Goal: Use online tool/utility: Utilize a website feature to perform a specific function

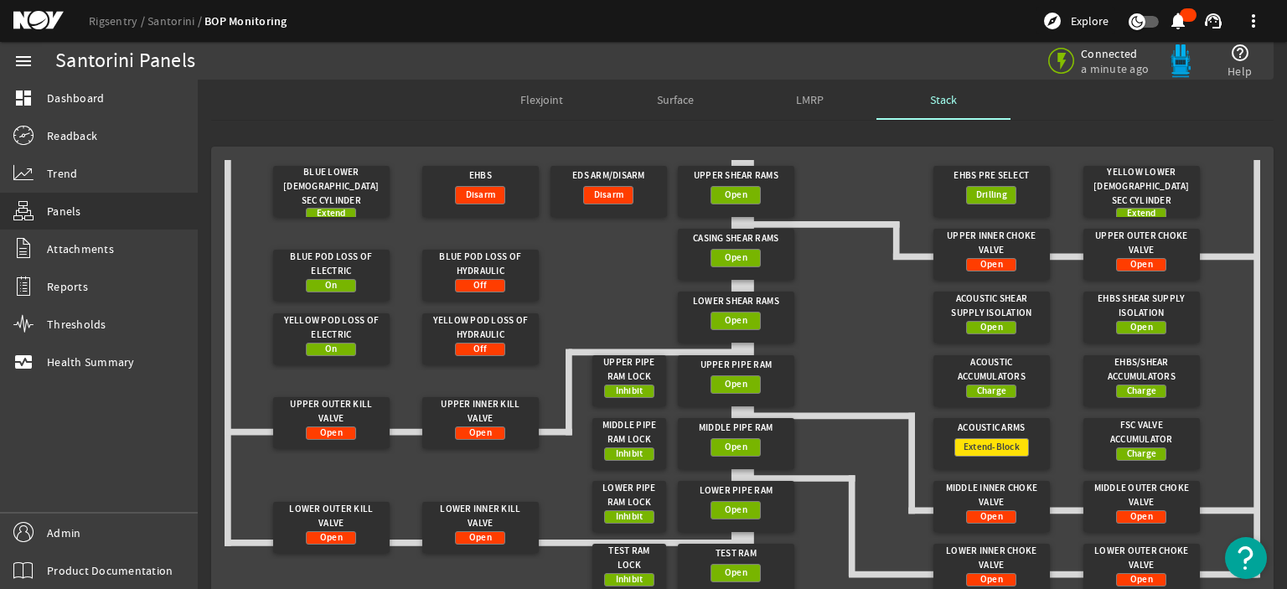
click at [587, 310] on gridster "Blue Lower [DEMOGRAPHIC_DATA] Sec Cylinder Extend EHBS Disarm Upper Shear Rams …" at bounding box center [742, 433] width 1035 height 546
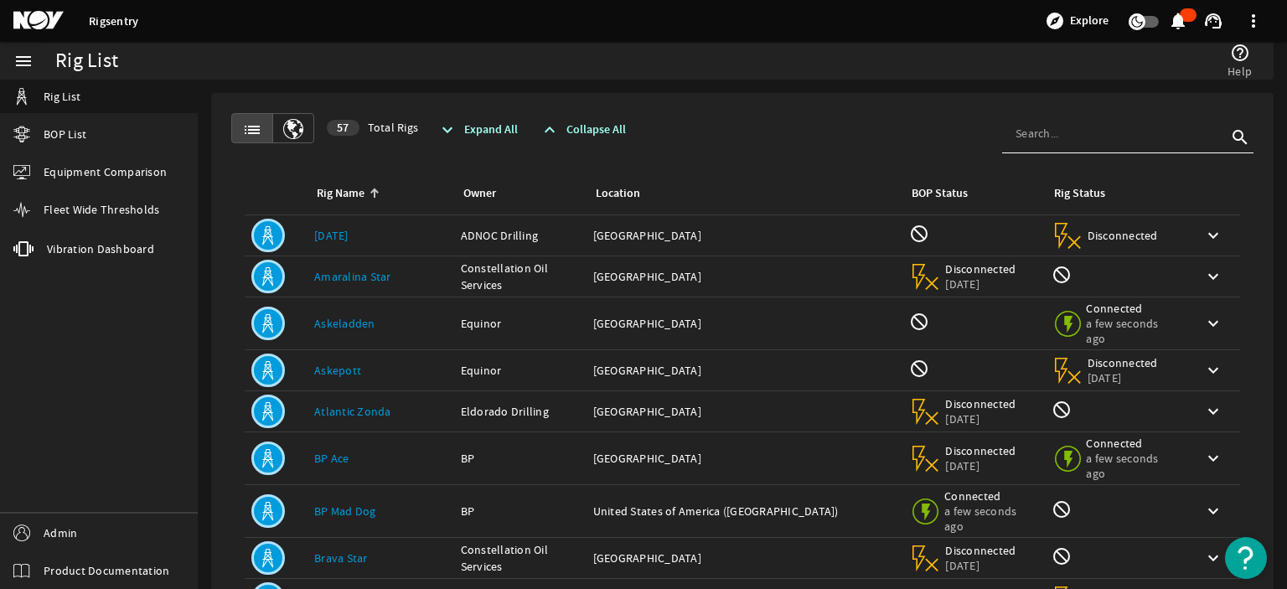
click at [797, 87] on rigsentry-mat-card "list 57 Total Rigs expand_more Expand All expand_less Collapse All search Rig N…" at bounding box center [742, 543] width 1089 height 927
click at [1077, 139] on input at bounding box center [1120, 133] width 211 height 17
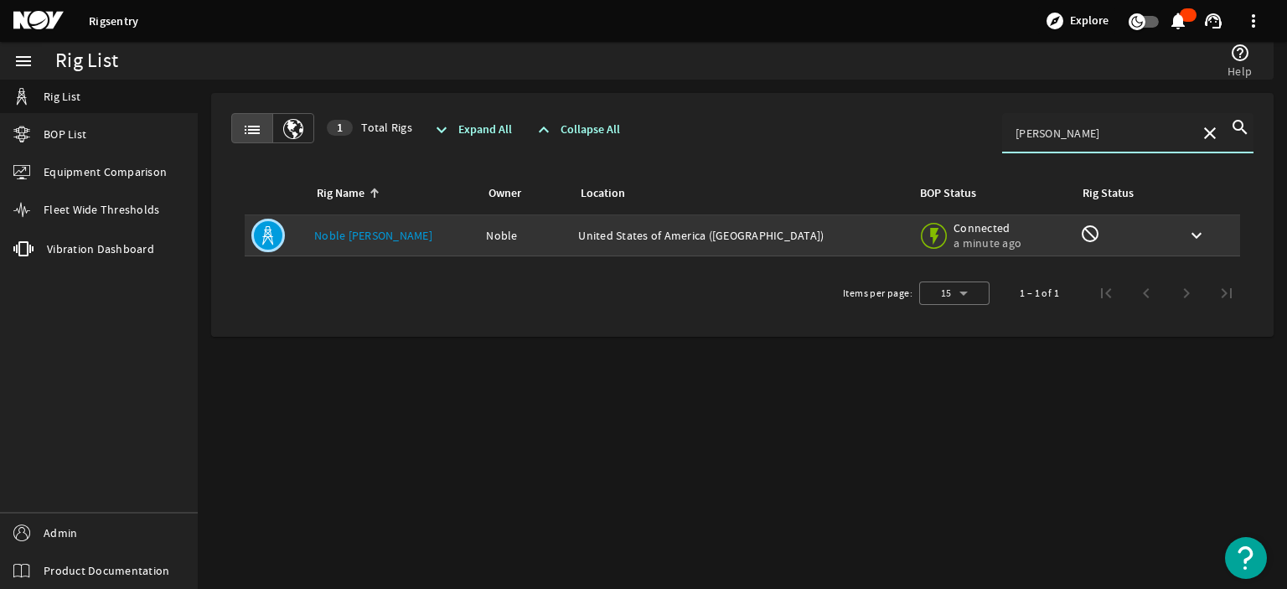
type input "kozack"
click at [387, 228] on link "Noble Faye Kozack" at bounding box center [373, 235] width 118 height 15
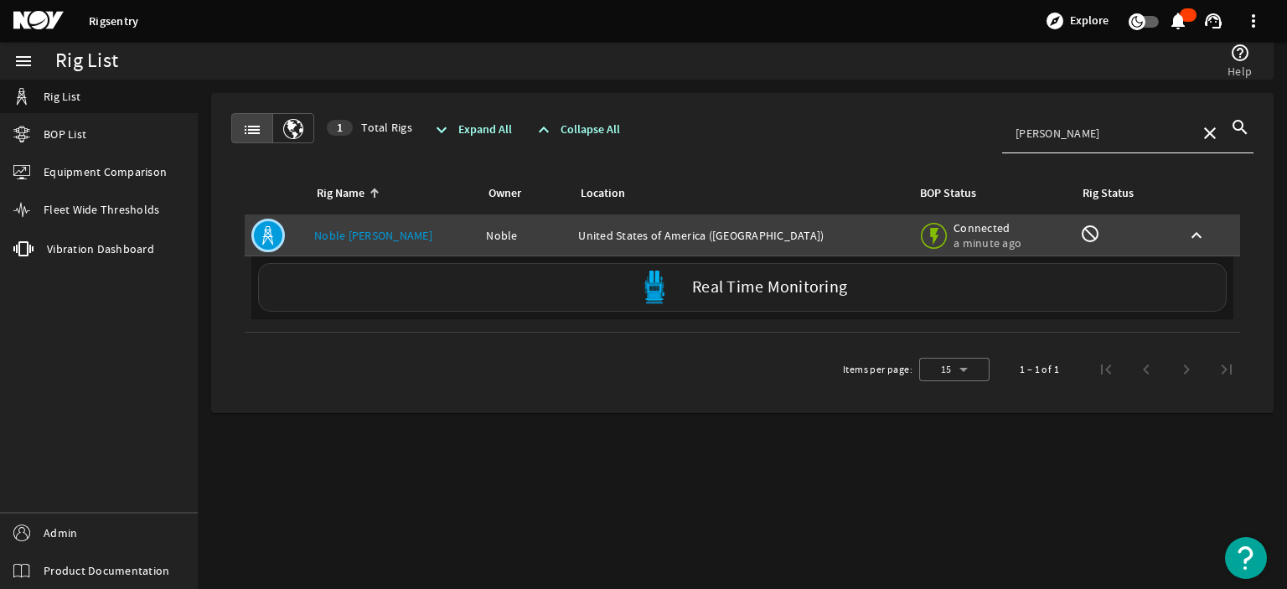
click at [424, 295] on div "Real Time Monitoring" at bounding box center [742, 287] width 968 height 49
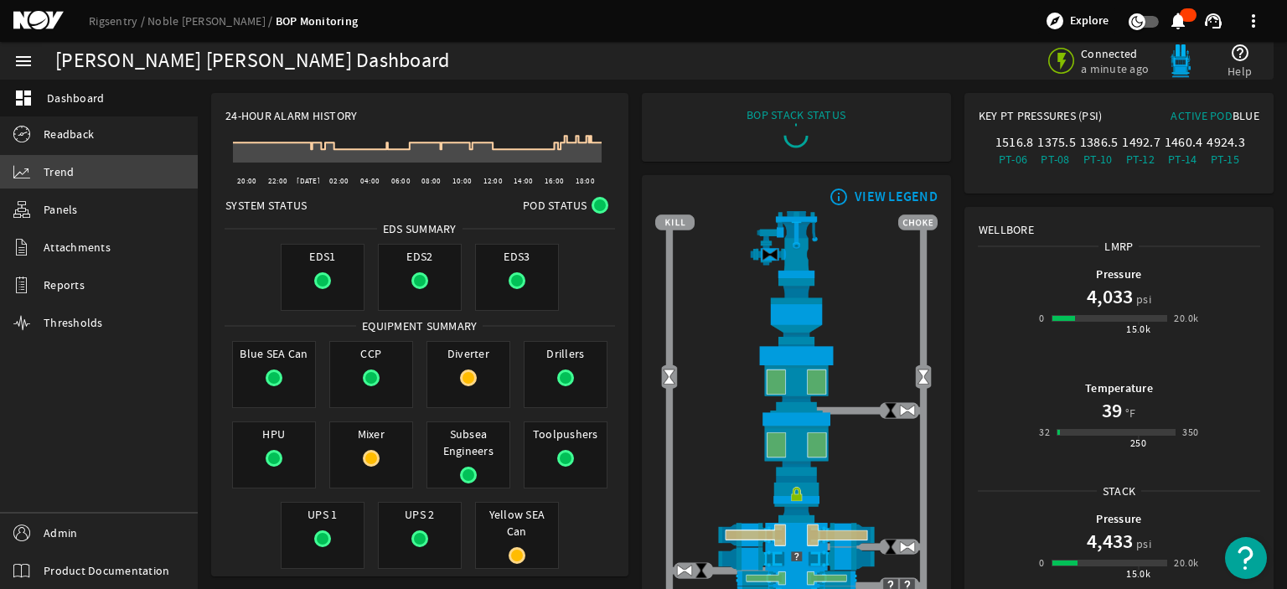
click at [49, 180] on link "Trend" at bounding box center [99, 172] width 198 height 34
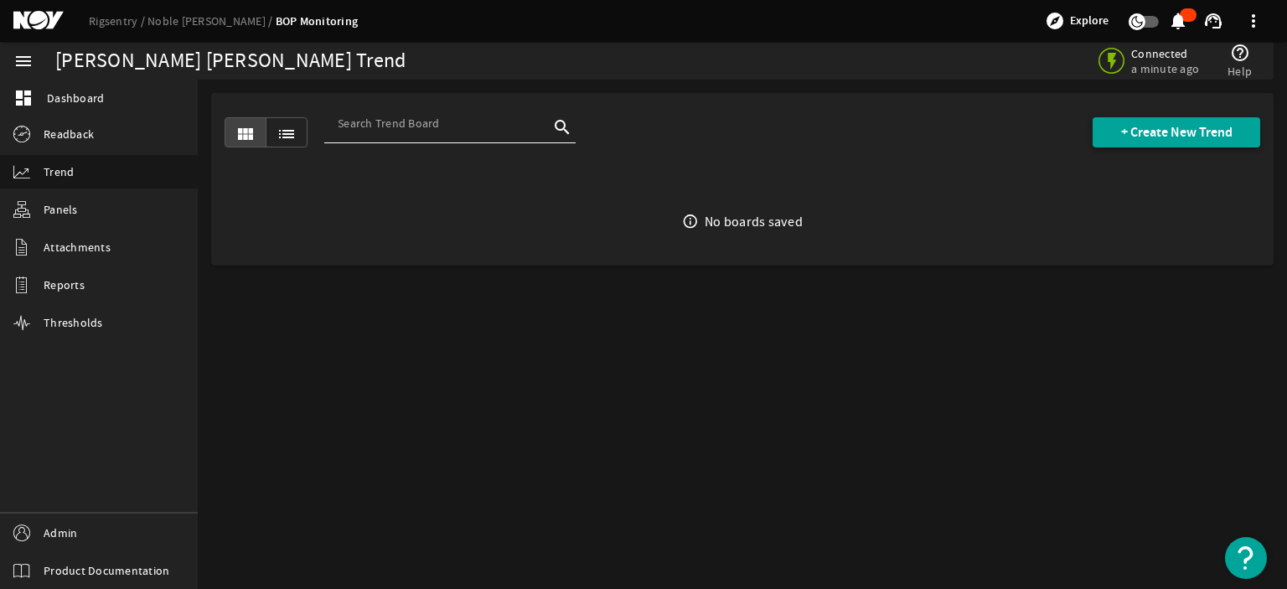
drag, startPoint x: 1197, startPoint y: 156, endPoint x: 1222, endPoint y: 136, distance: 32.2
click at [1222, 136] on div "view_module list search + Create New Trend" at bounding box center [742, 132] width 1035 height 79
click at [1222, 136] on span "+ Create New Trend" at bounding box center [1176, 132] width 111 height 17
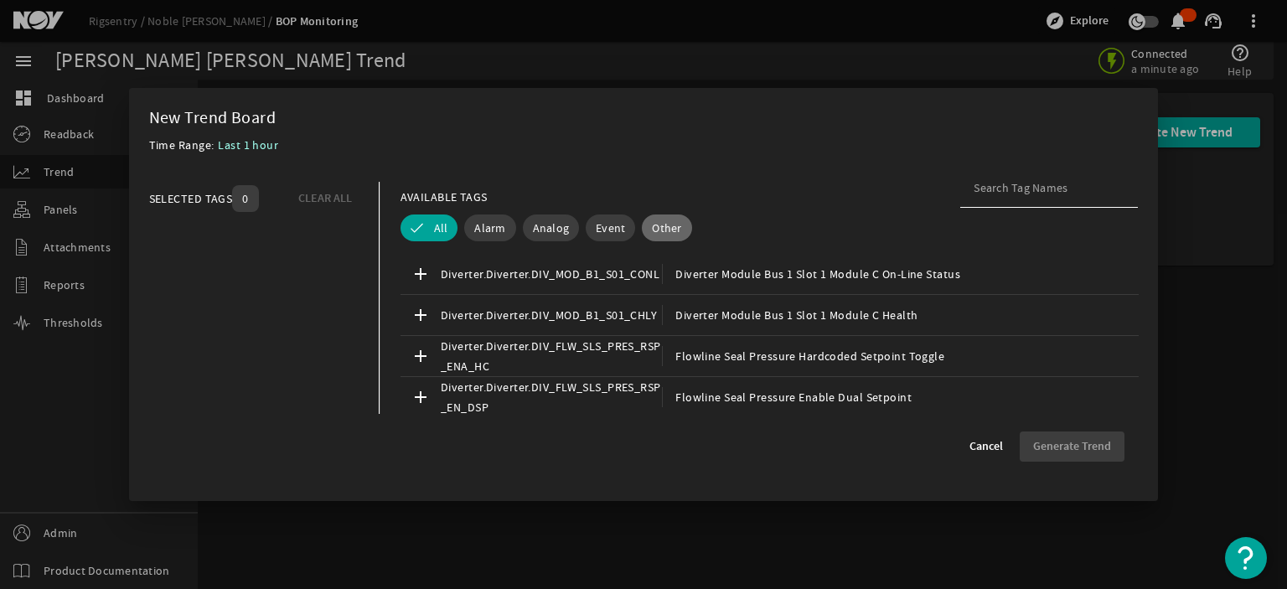
click at [670, 225] on span "Other" at bounding box center [666, 227] width 29 height 17
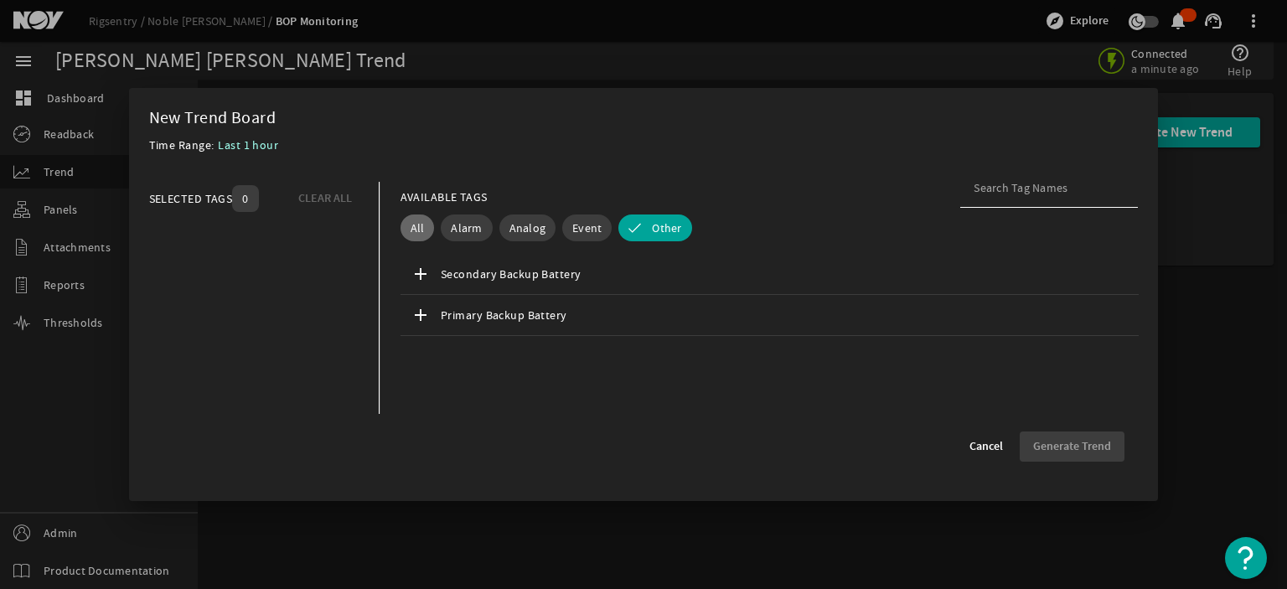
click at [415, 219] on span "All" at bounding box center [417, 227] width 14 height 17
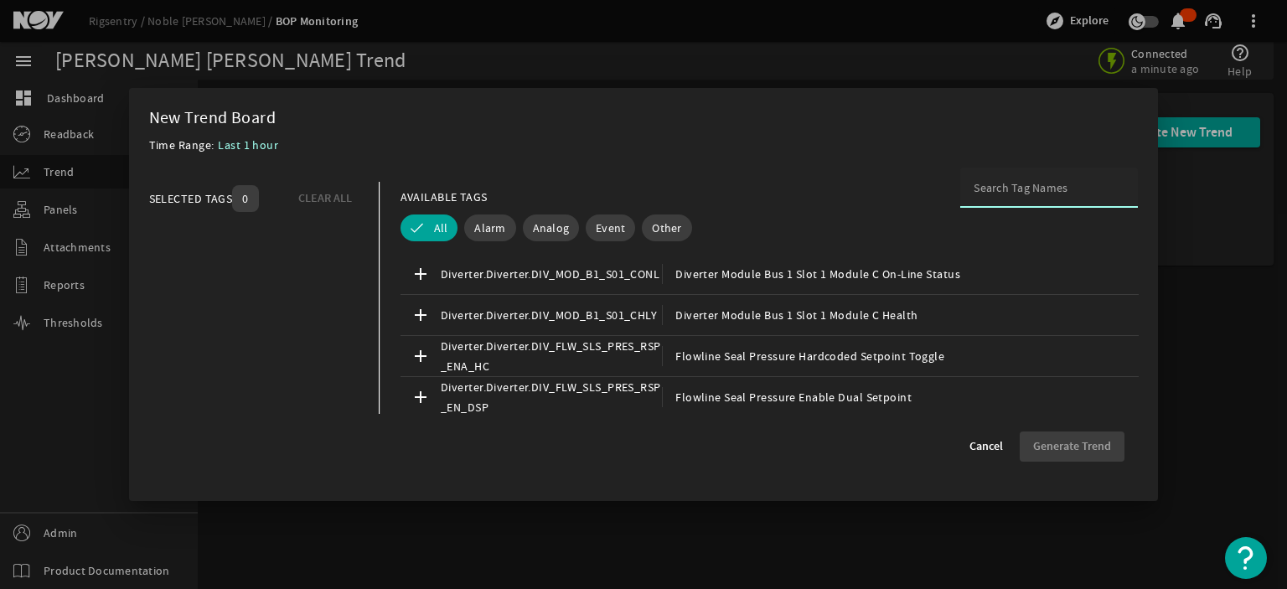
click at [1042, 193] on input at bounding box center [1048, 187] width 151 height 17
type input "accum"
click at [483, 229] on span "Alarm" at bounding box center [489, 227] width 31 height 17
click at [1015, 186] on input "accum" at bounding box center [1048, 187] width 151 height 17
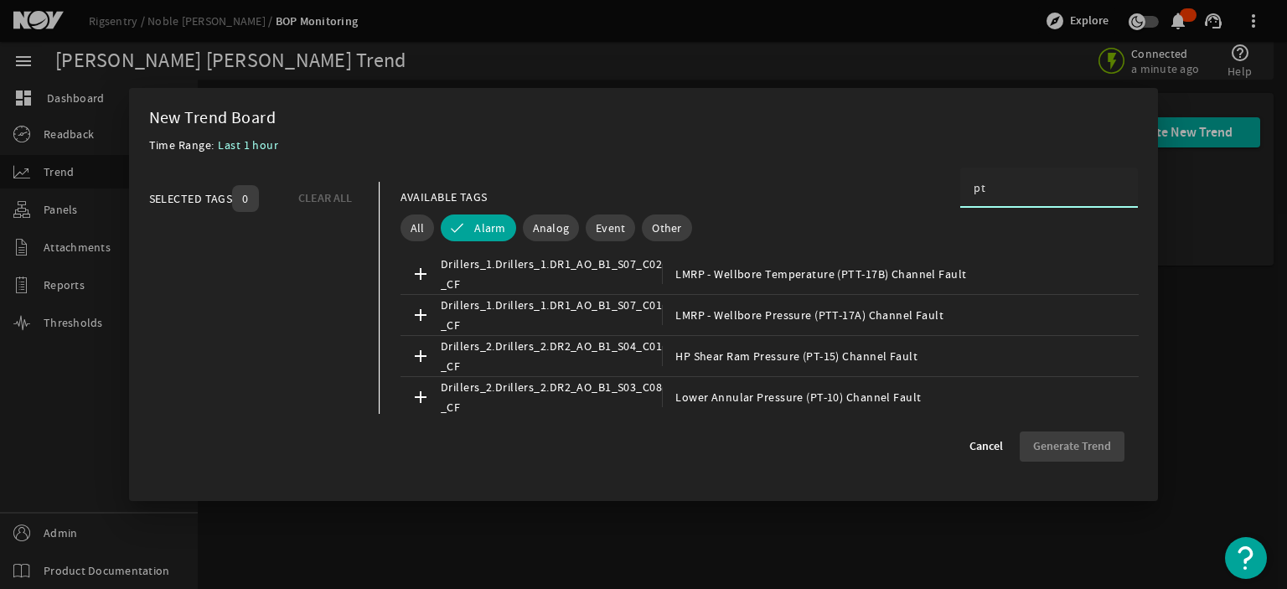
type input "p"
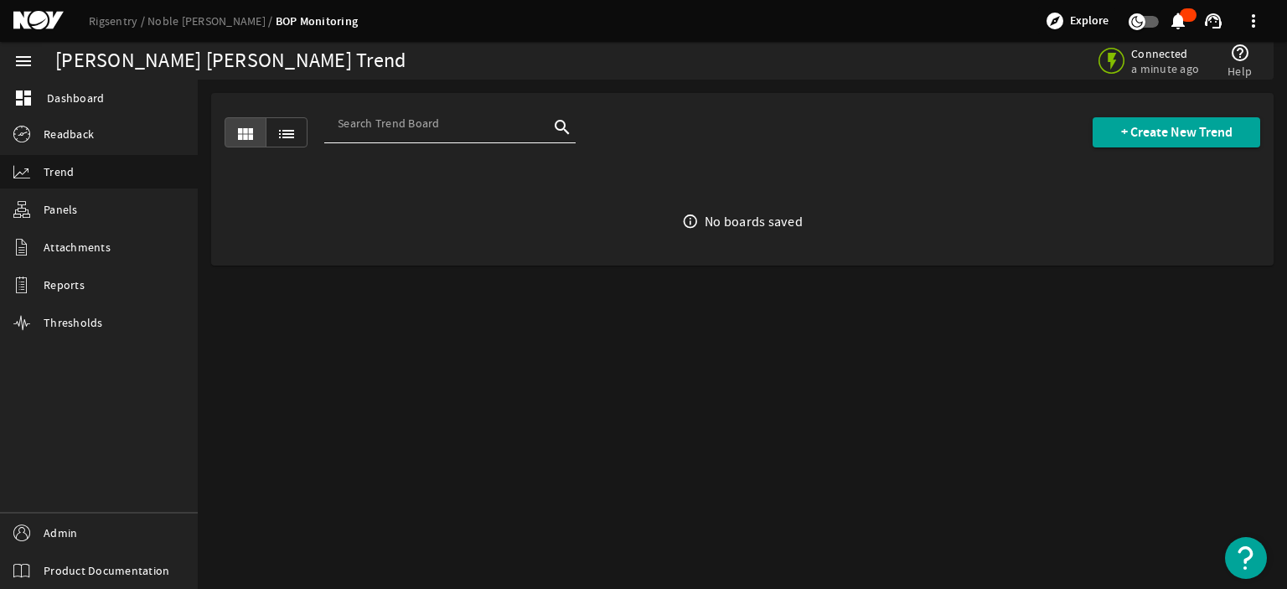
click at [709, 334] on mat-sidenav-content "Noble Faye Kozack Trend Connected a minute ago help_outline Help view_module li…" at bounding box center [742, 334] width 1089 height 509
click at [1169, 125] on span "+ Create New Trend" at bounding box center [1176, 132] width 111 height 17
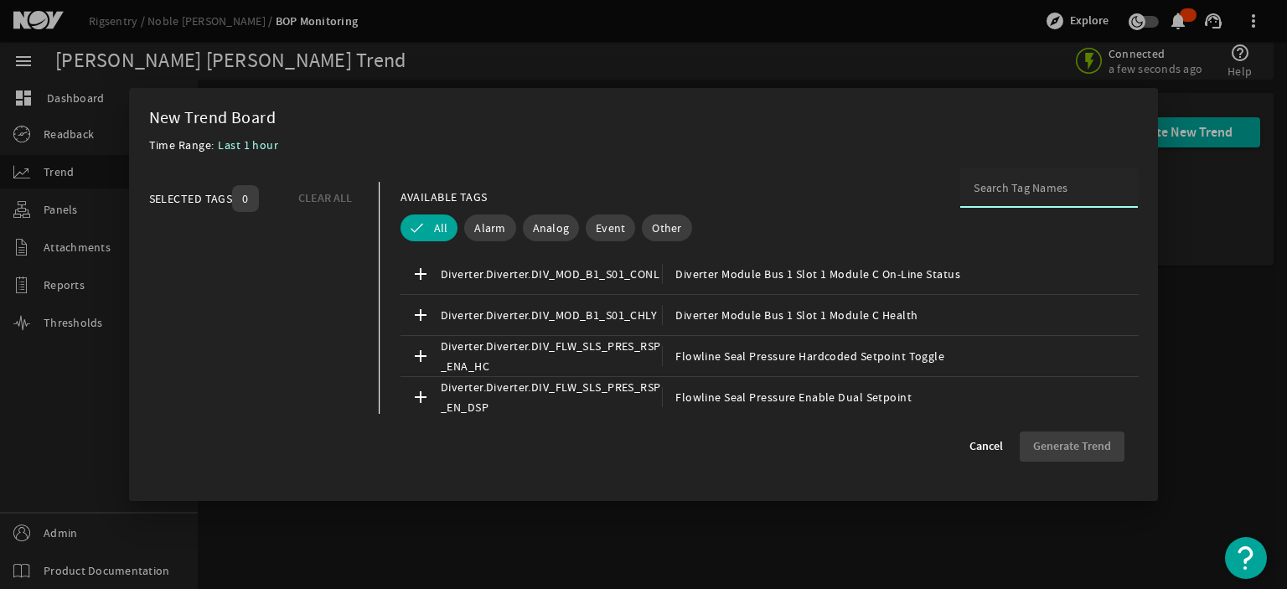
paste input "B_ACOU_NSHR_ACC_PRES_H_ALM"
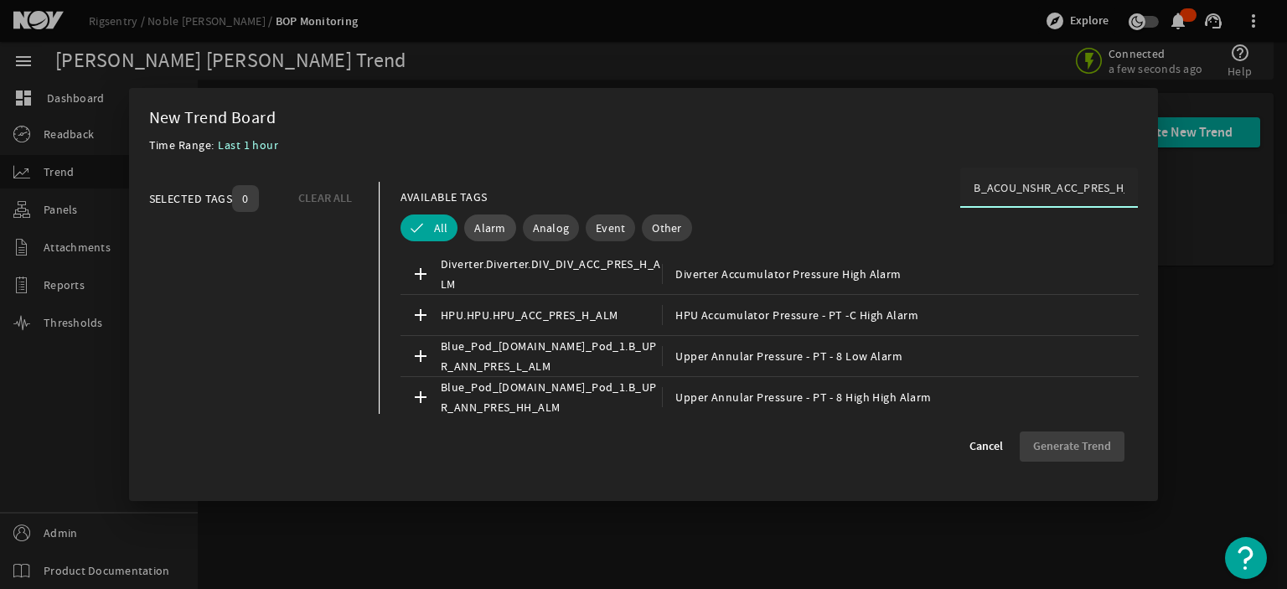
type input "B_ACOU_NSHR_ACC_PRES_H_ALM"
click at [472, 227] on button "Alarm" at bounding box center [489, 227] width 51 height 27
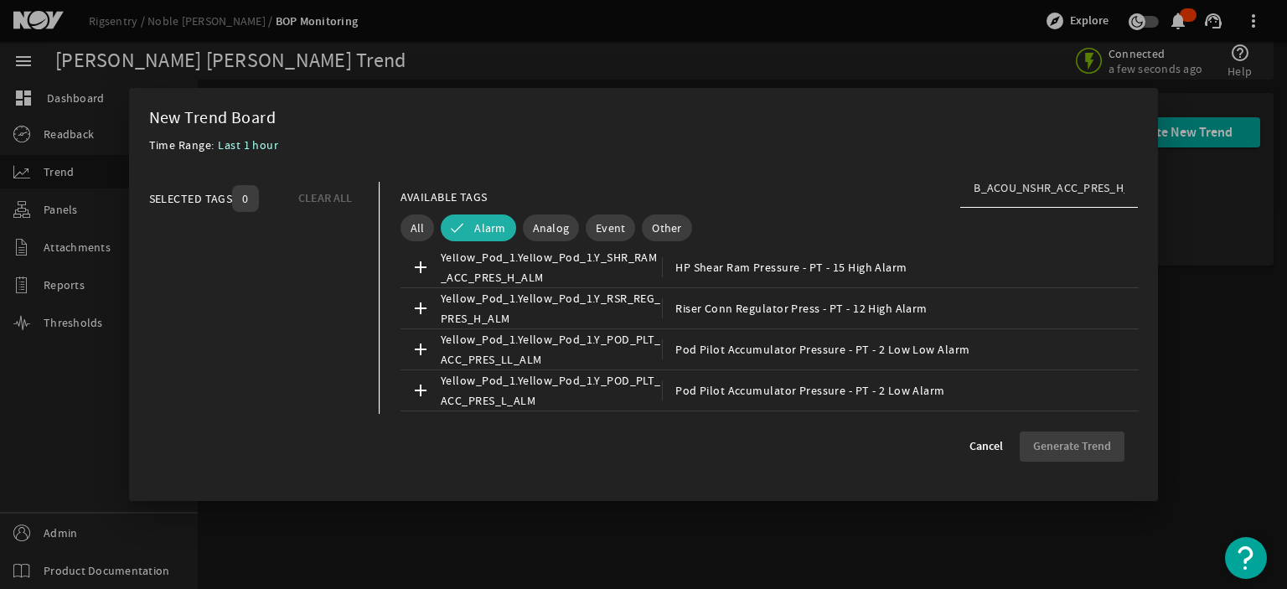
scroll to position [829, 0]
click at [994, 183] on input "B_ACOU_NSHR_ACC_PRES_H_ALM" at bounding box center [1048, 187] width 151 height 17
paste input "Acou Non-Shear Accum Bank Pressure - PT - 22 High Alarm"
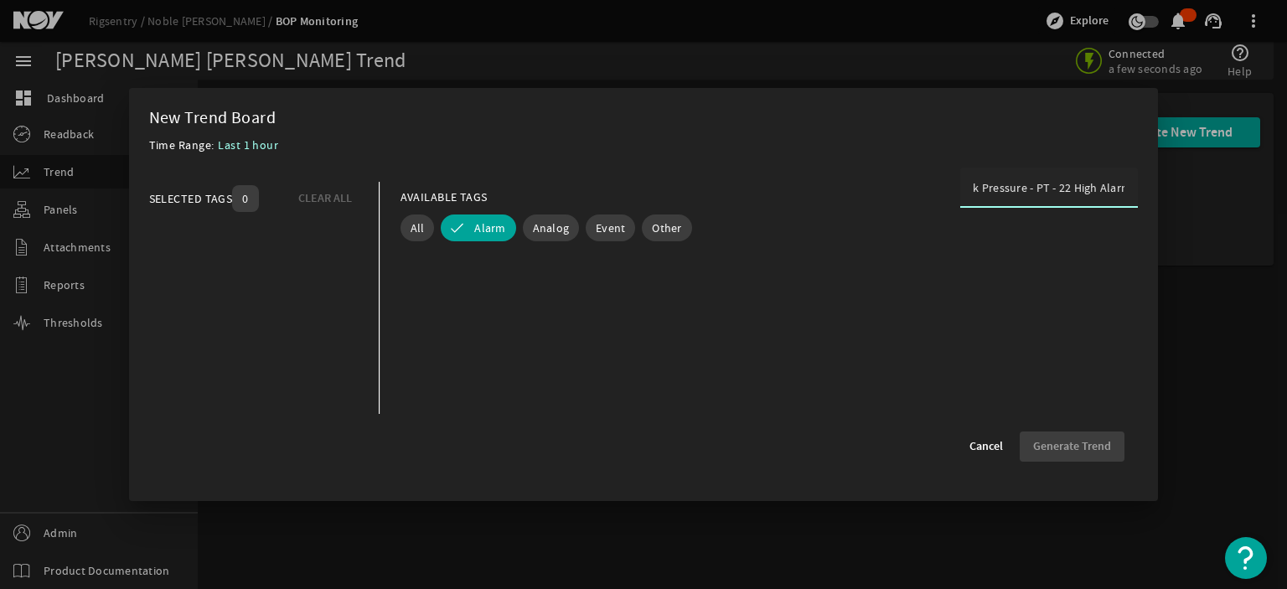
scroll to position [0, 0]
type input "Acou Non-Shear Accum Bank Pressure - PT - 22 High Alarm"
click at [450, 228] on button "Alarm" at bounding box center [478, 227] width 75 height 27
click at [969, 452] on span "Cancel" at bounding box center [986, 446] width 34 height 17
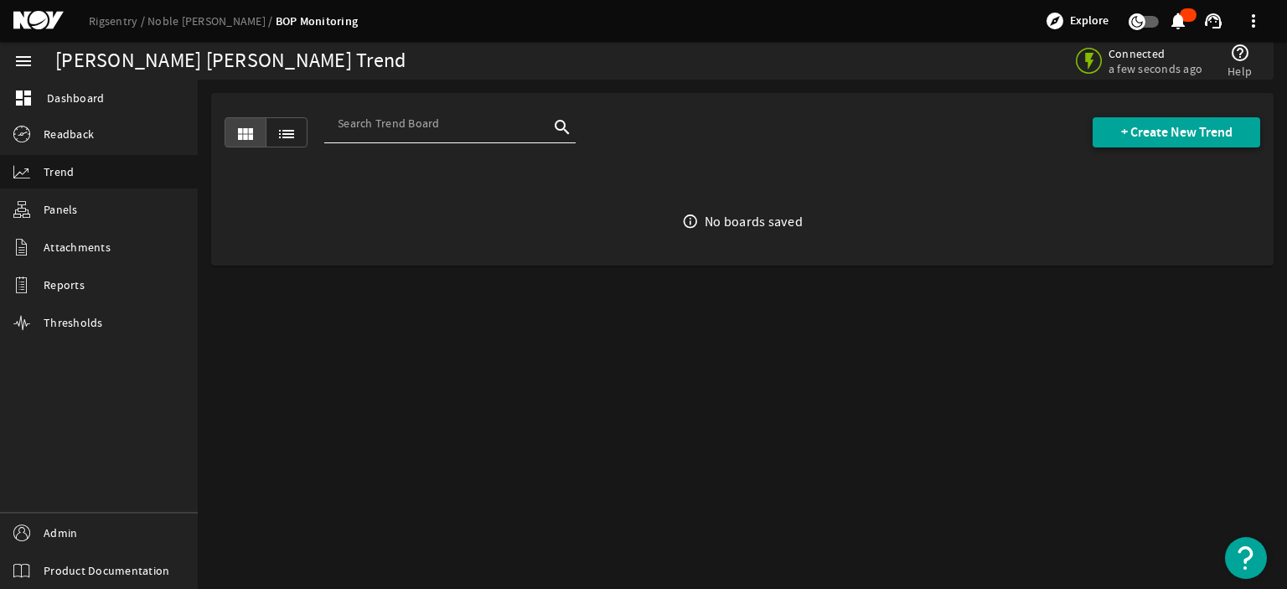
click at [1161, 128] on span "+ Create New Trend" at bounding box center [1176, 132] width 111 height 17
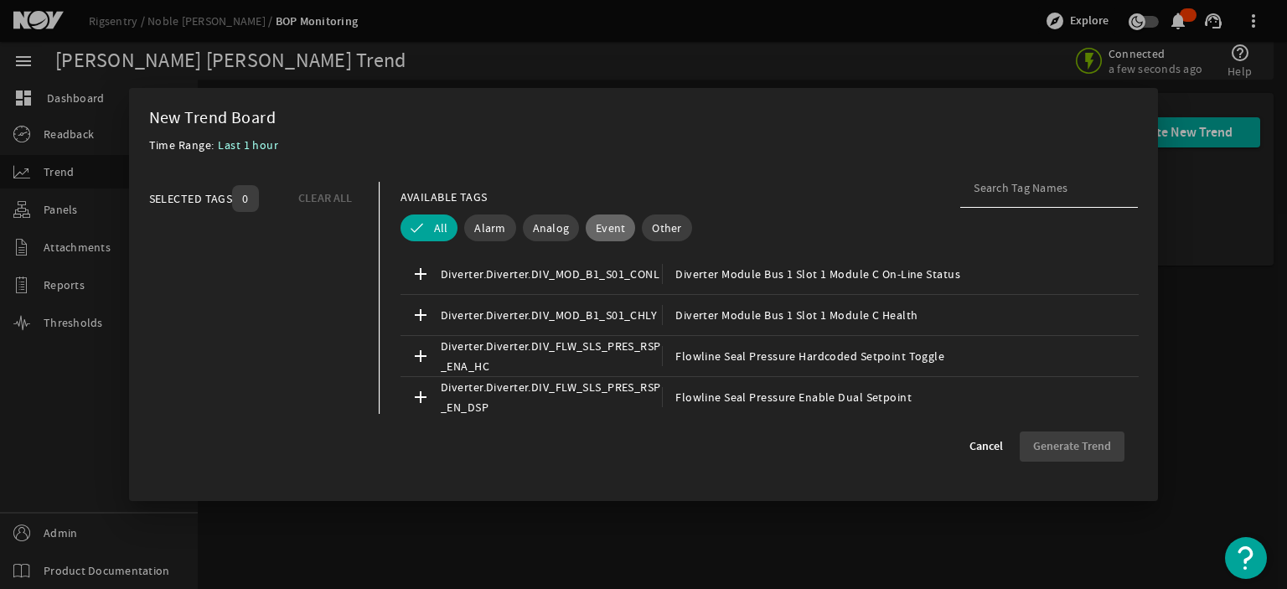
click at [598, 233] on span "Event" at bounding box center [610, 227] width 29 height 17
click at [1028, 188] on input at bounding box center [1048, 187] width 151 height 17
paste input "Acou Non-Shear Accum Bank Pressure - PT - 22 High Alarm"
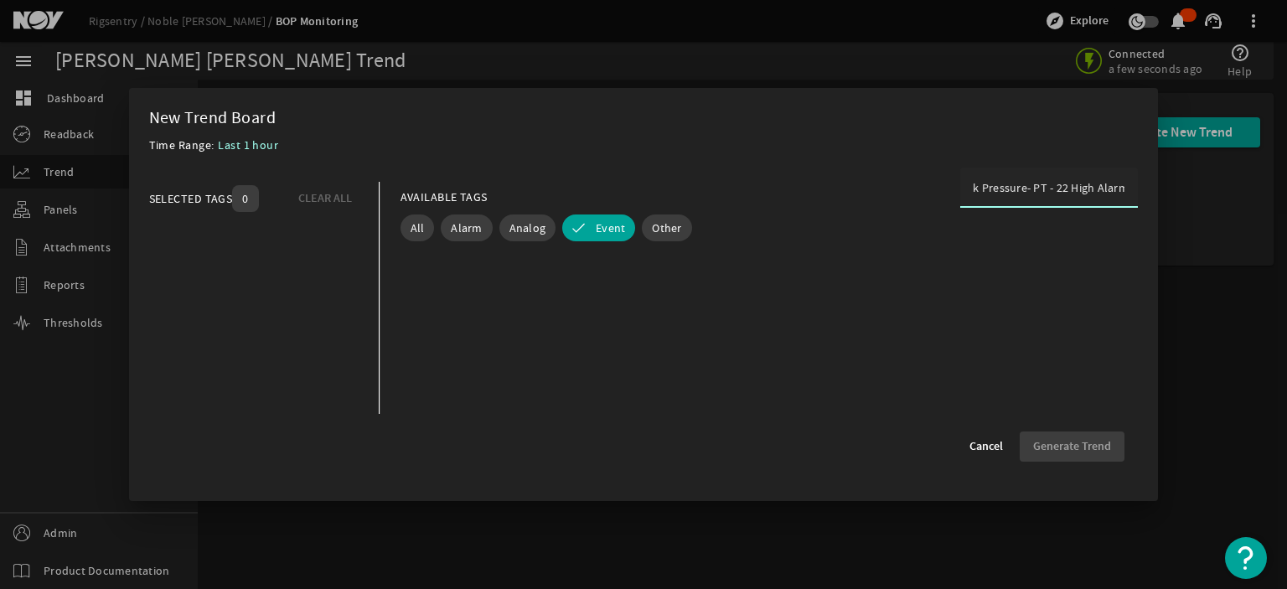
scroll to position [0, 142]
type input "Acou Non-Shear Accum Bank Pressure"
